Goal: Use online tool/utility: Utilize a website feature to perform a specific function

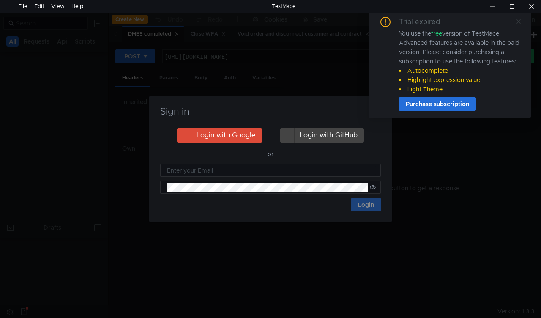
click at [523, 18] on div "Trial expired You use the free version of TestMace. Advanced features are avail…" at bounding box center [450, 63] width 162 height 107
click at [520, 19] on icon at bounding box center [519, 21] width 4 height 4
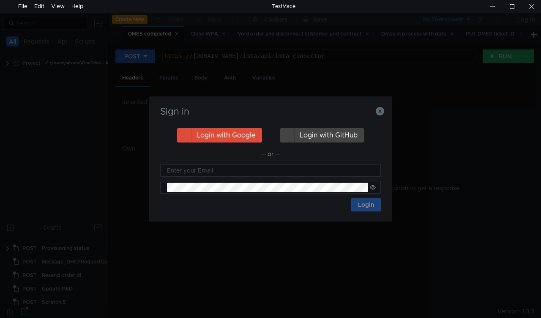
click at [380, 113] on nz-notification "Trial expired You use the free version of TestMace. Advanced features are avail…" at bounding box center [450, 63] width 162 height 107
click at [379, 112] on icon "button" at bounding box center [380, 111] width 8 height 8
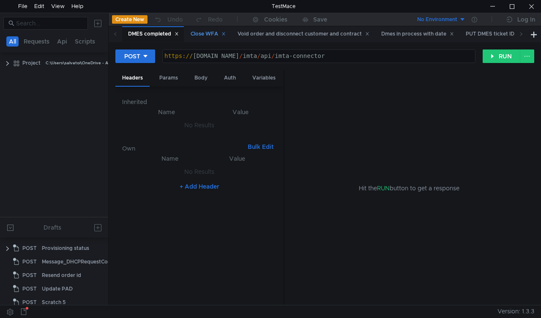
click at [208, 33] on div "Close WFA" at bounding box center [208, 34] width 35 height 9
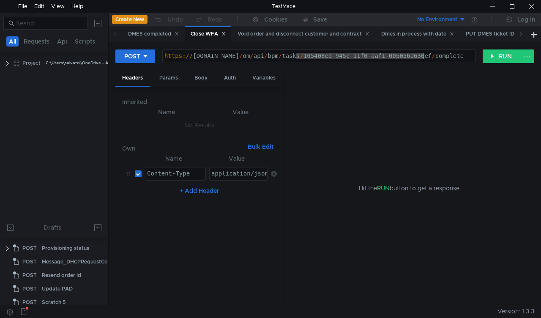
drag, startPoint x: 296, startPoint y: 53, endPoint x: 425, endPoint y: 54, distance: 129.0
click at [425, 54] on div "https:// mbx.dfni.nl / om / api / bpm / tasks / 105408ed-945c-11f0-aaf1-005056a…" at bounding box center [319, 62] width 313 height 19
paste textarea "58d6d9ab-976d-11f0-b60f-005056a6d44"
click at [495, 56] on button "RUN" at bounding box center [502, 56] width 38 height 14
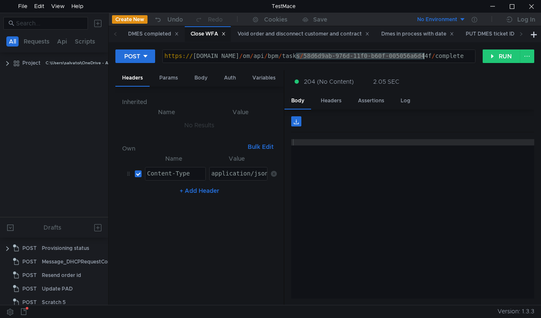
drag, startPoint x: 296, startPoint y: 55, endPoint x: 423, endPoint y: 54, distance: 127.7
click at [423, 54] on div "https:// mbx.dfni.nl / om / api / bpm / tasks / 58d6d9ab-976d-11f0-b60f-005056a…" at bounding box center [319, 62] width 313 height 19
paste textarea "b13b5c12-975f-11f0-aaf1-005056a636e"
type textarea "https://mbx.dfni.nl/om/api/bpm/tasks/b13b5c12-975f-11f0-aaf1-005056a636ef/compl…"
click at [495, 58] on button "RUN" at bounding box center [502, 56] width 38 height 14
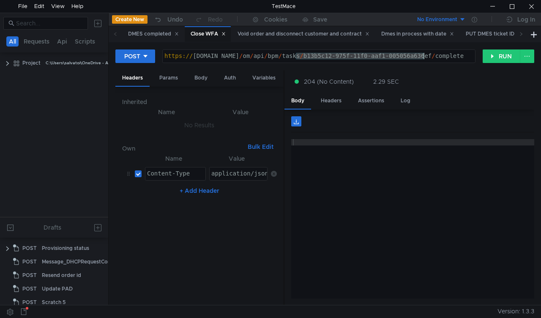
drag, startPoint x: 322, startPoint y: 60, endPoint x: 424, endPoint y: 55, distance: 101.6
click at [424, 55] on div "https:// mbx.dfni.nl / om / api / bpm / tasks / b13b5c12-975f-11f0-aaf1-005056a…" at bounding box center [319, 62] width 313 height 19
paste textarea "ca3bb803-977e-11f0-8a04-005056a66d6a"
click at [502, 55] on button "RUN" at bounding box center [502, 56] width 38 height 14
drag, startPoint x: 297, startPoint y: 56, endPoint x: 424, endPoint y: 55, distance: 127.3
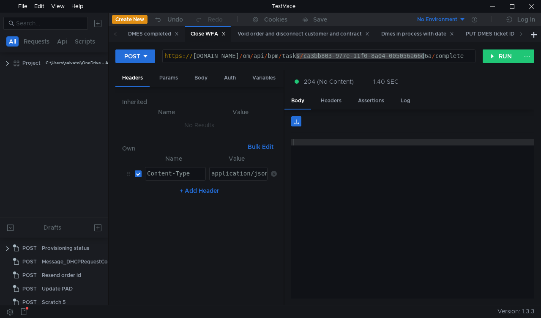
click at [424, 55] on div "https:// mbx.dfni.nl / om / api / bpm / tasks / ca3bb803-977e-11f0-8a04-005056a…" at bounding box center [319, 62] width 313 height 19
paste textarea "3fa6553f-976d-11f0-bcd2-005056a64e09"
type textarea "[URL][DOMAIN_NAME]"
click at [492, 56] on button "RUN" at bounding box center [502, 56] width 38 height 14
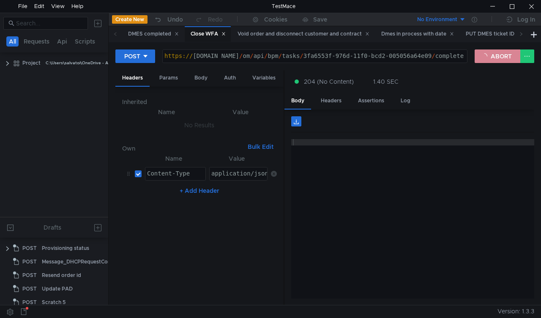
click at [494, 57] on button "ABORT" at bounding box center [498, 56] width 46 height 14
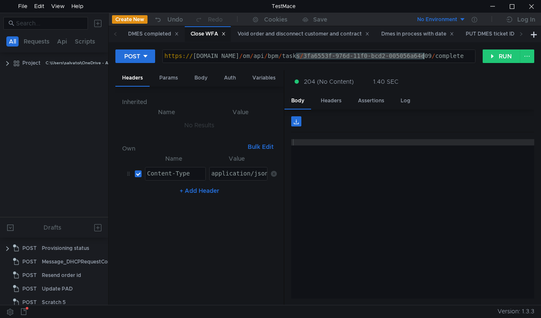
drag, startPoint x: 295, startPoint y: 55, endPoint x: 425, endPoint y: 57, distance: 129.9
click at [425, 57] on div "https:// [DOMAIN_NAME] / om / api / bpm / tasks / 3fa6553f-976d-11f0-bcd2-00505…" at bounding box center [319, 62] width 313 height 19
paste textarea "264572a9-9654-11f0-b60f-005056a6d44f"
click at [501, 58] on button "RUN" at bounding box center [502, 56] width 38 height 14
drag, startPoint x: 297, startPoint y: 57, endPoint x: 424, endPoint y: 55, distance: 127.3
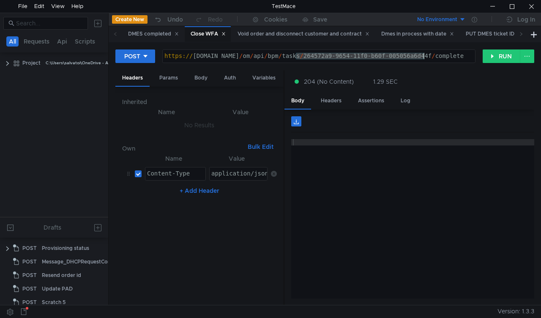
click at [424, 55] on div "https:// [DOMAIN_NAME] / om / api / bpm / tasks / 264572a9-9654-11f0-b60f-00505…" at bounding box center [319, 62] width 313 height 19
paste textarea "4bc0c19e-978a-11f0-8a04-005056a66d6a"
type textarea "https://mbx.dfni.nl/om/api/bpm/tasks/4bc0c19e-978a-11f0-8a04-005056a66d6a/compl…"
click at [491, 53] on button "RUN" at bounding box center [502, 56] width 38 height 14
click at [496, 55] on button "RUN" at bounding box center [502, 56] width 38 height 14
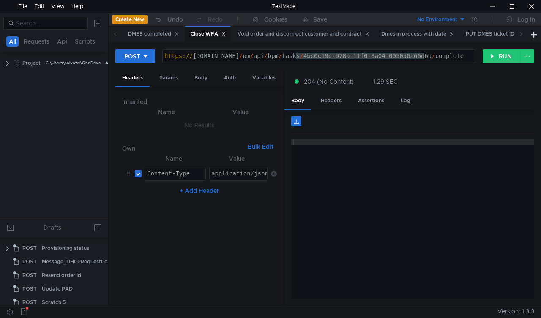
drag, startPoint x: 297, startPoint y: 54, endPoint x: 424, endPoint y: 55, distance: 126.9
click at [424, 55] on div "https:// mbx.dfni.nl / om / api / bpm / tasks / 4bc0c19e-978a-11f0-8a04-005056a…" at bounding box center [319, 62] width 313 height 19
paste textarea "820a9d78"
type textarea "https://mbx.dfni.nl/om/api/bpm/tasks/820a9d78-978a-11f0-8a04-005056a66d6a/compl…"
click at [489, 58] on button "RUN" at bounding box center [502, 56] width 38 height 14
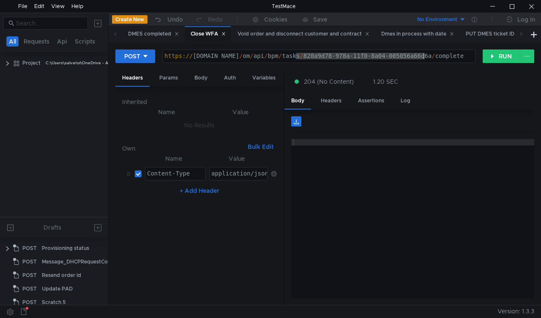
drag, startPoint x: 313, startPoint y: 57, endPoint x: 423, endPoint y: 55, distance: 109.6
click at [423, 55] on div "https:// [DOMAIN_NAME] / om / api / bpm / tasks / 820a9d78-978a-11f0-8a04-00505…" at bounding box center [319, 62] width 313 height 19
paste textarea "0b76aaf7-978b-11f0-bcd2-005056a64e09"
type textarea "[URL][DOMAIN_NAME]"
click at [496, 59] on button "RUN" at bounding box center [502, 56] width 38 height 14
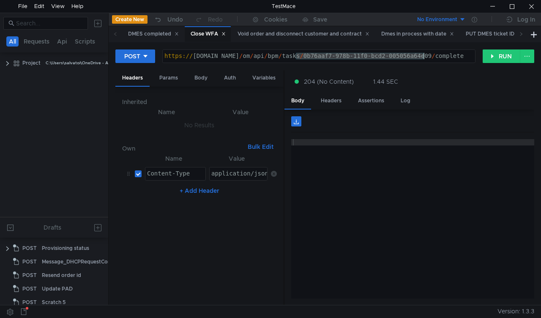
drag, startPoint x: 305, startPoint y: 58, endPoint x: 424, endPoint y: 59, distance: 119.3
click at [424, 59] on div "https:// [DOMAIN_NAME] / om / api / bpm / tasks / 0b76aaf7-978b-11f0-bcd2-00505…" at bounding box center [319, 62] width 313 height 19
paste textarea "d0bac83-95ea"
click at [508, 58] on button "RUN" at bounding box center [502, 56] width 38 height 14
drag, startPoint x: 294, startPoint y: 57, endPoint x: 424, endPoint y: 57, distance: 129.4
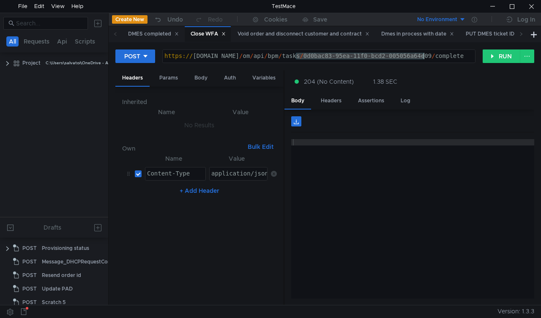
click at [424, 57] on div "https:// mbx.dfni.nl / om / api / bpm / tasks / 0d0bac83-95ea-11f0-bcd2-005056a…" at bounding box center [319, 62] width 313 height 19
paste textarea "f185d298-978c-11f0-b60f-005056a6d44f"
type textarea "[URL][DOMAIN_NAME]"
click at [490, 57] on button "RUN" at bounding box center [502, 56] width 38 height 14
